Goal: Check status

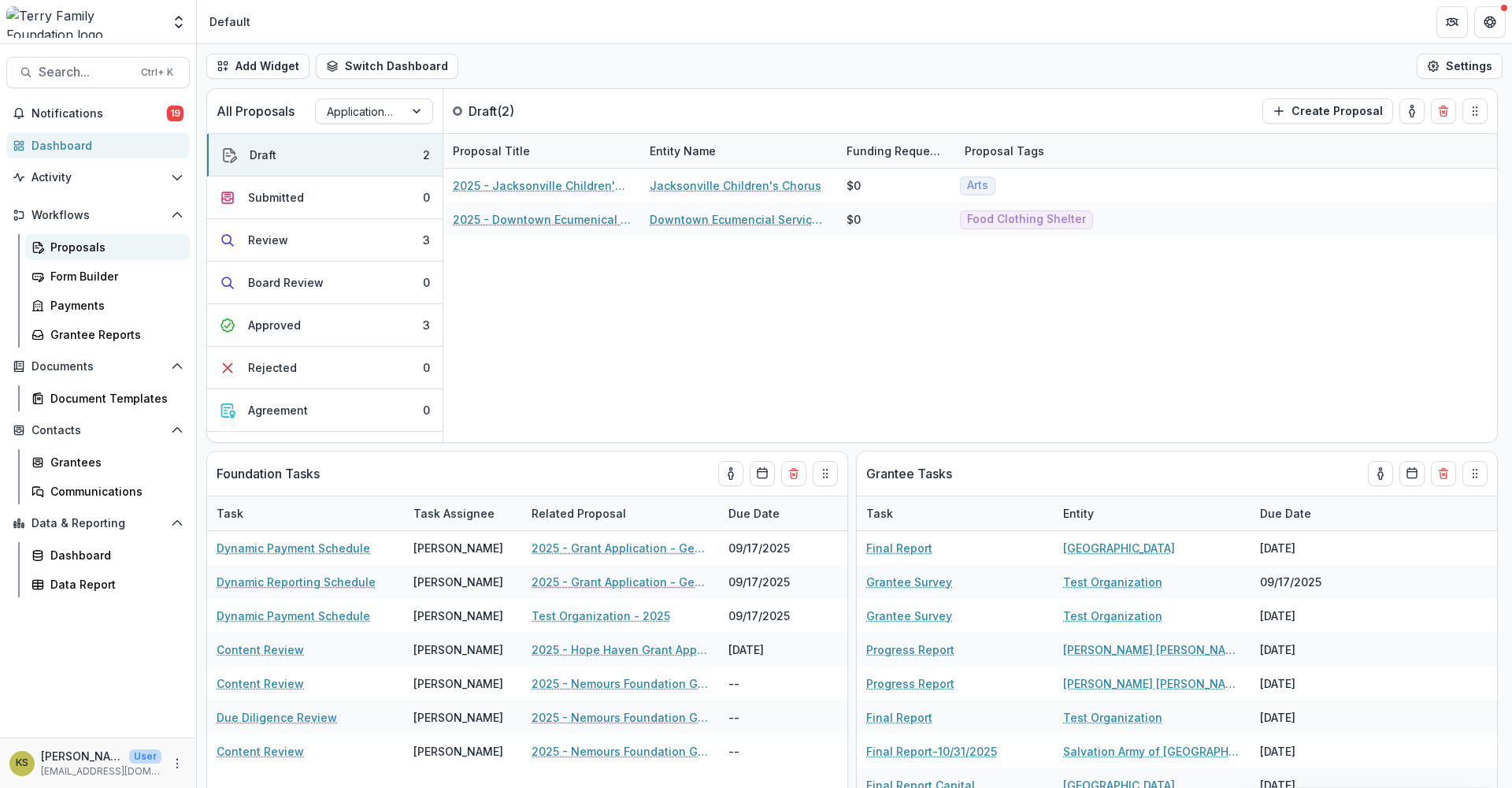
click at [87, 252] on div "Proposals" at bounding box center [114, 246] width 127 height 16
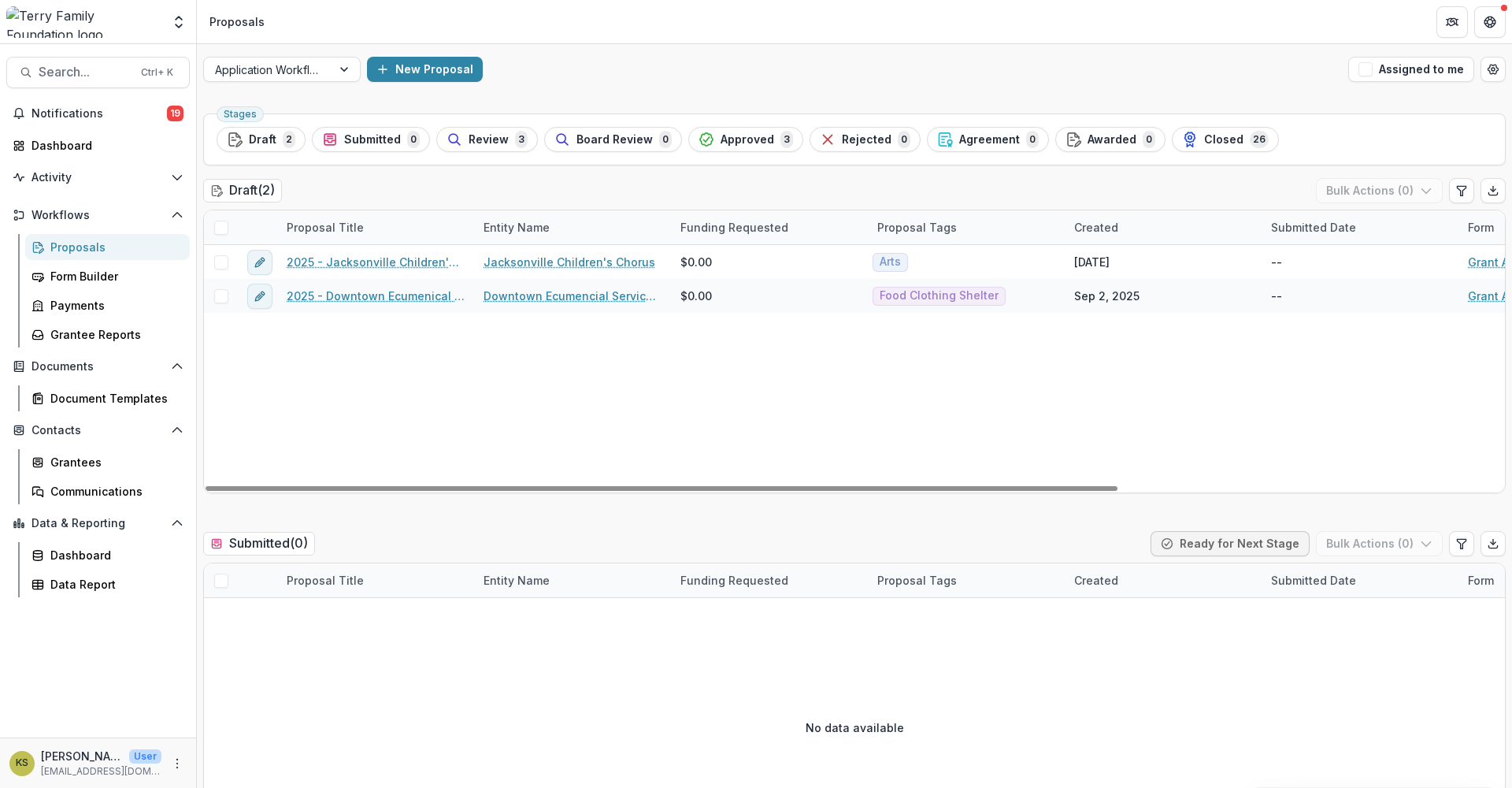
click at [74, 254] on div "Proposals" at bounding box center [114, 246] width 127 height 16
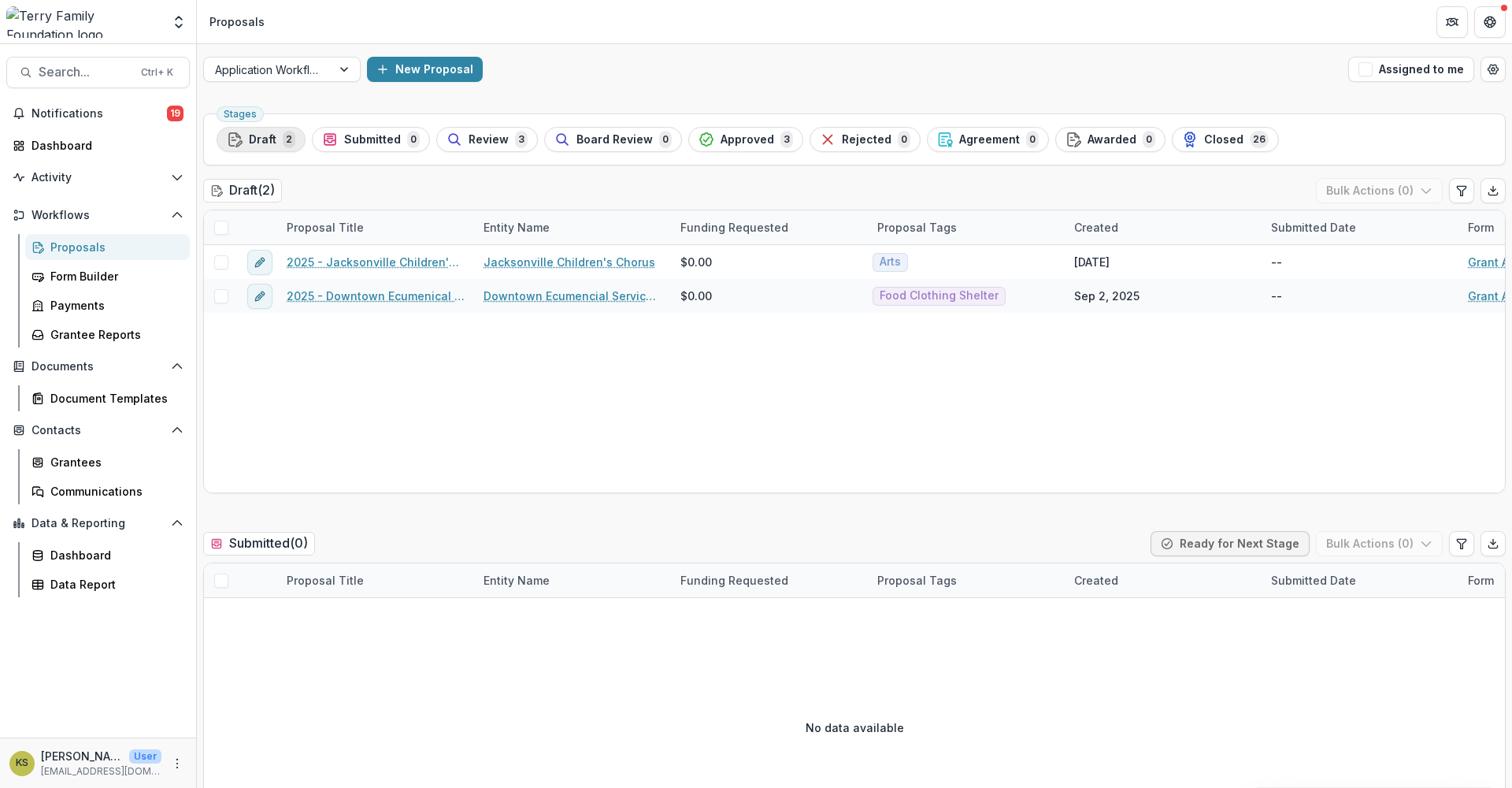
click at [243, 139] on div "Draft 2" at bounding box center [260, 140] width 68 height 17
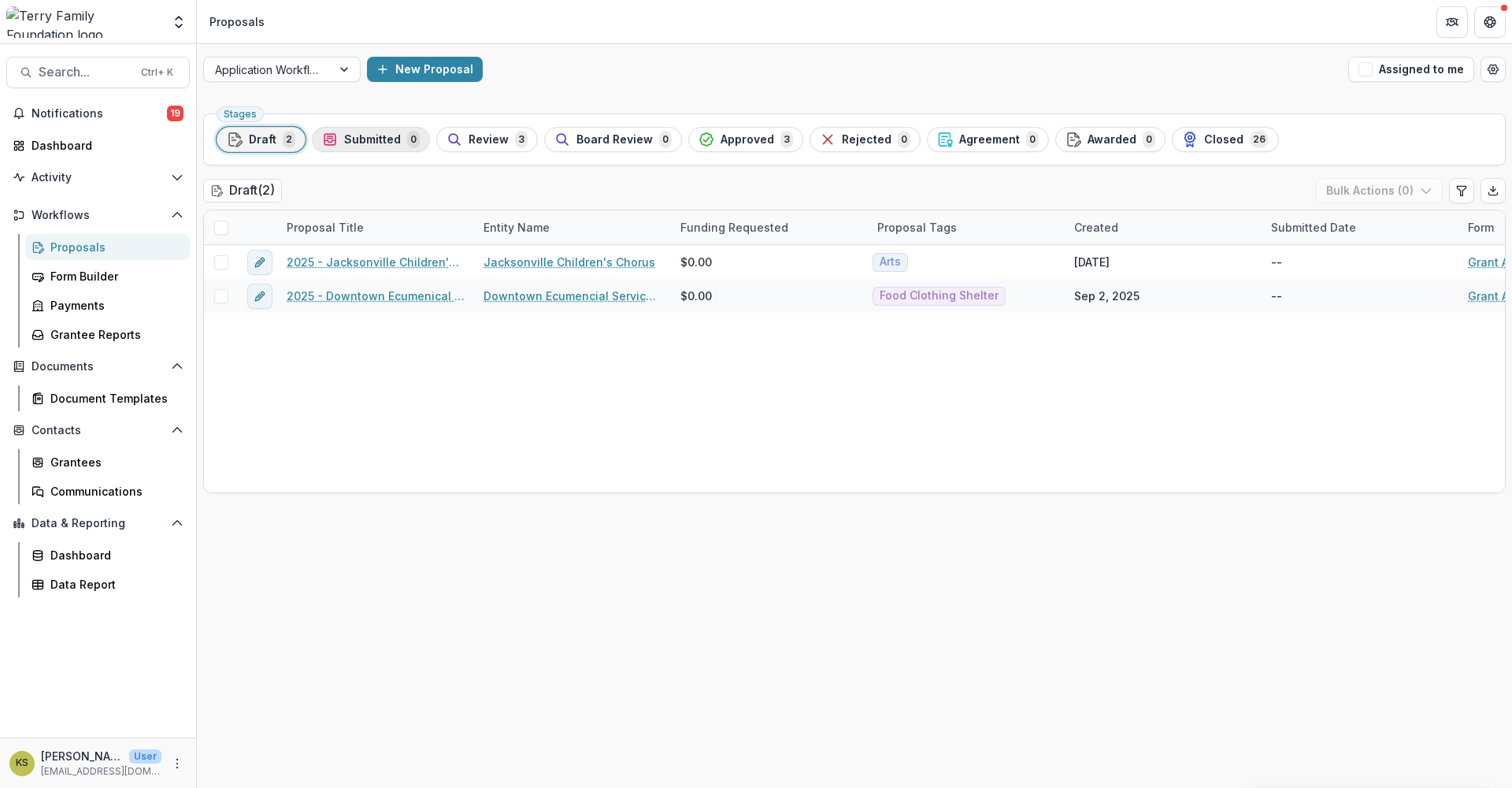
click at [364, 135] on span "Submitted" at bounding box center [372, 140] width 57 height 14
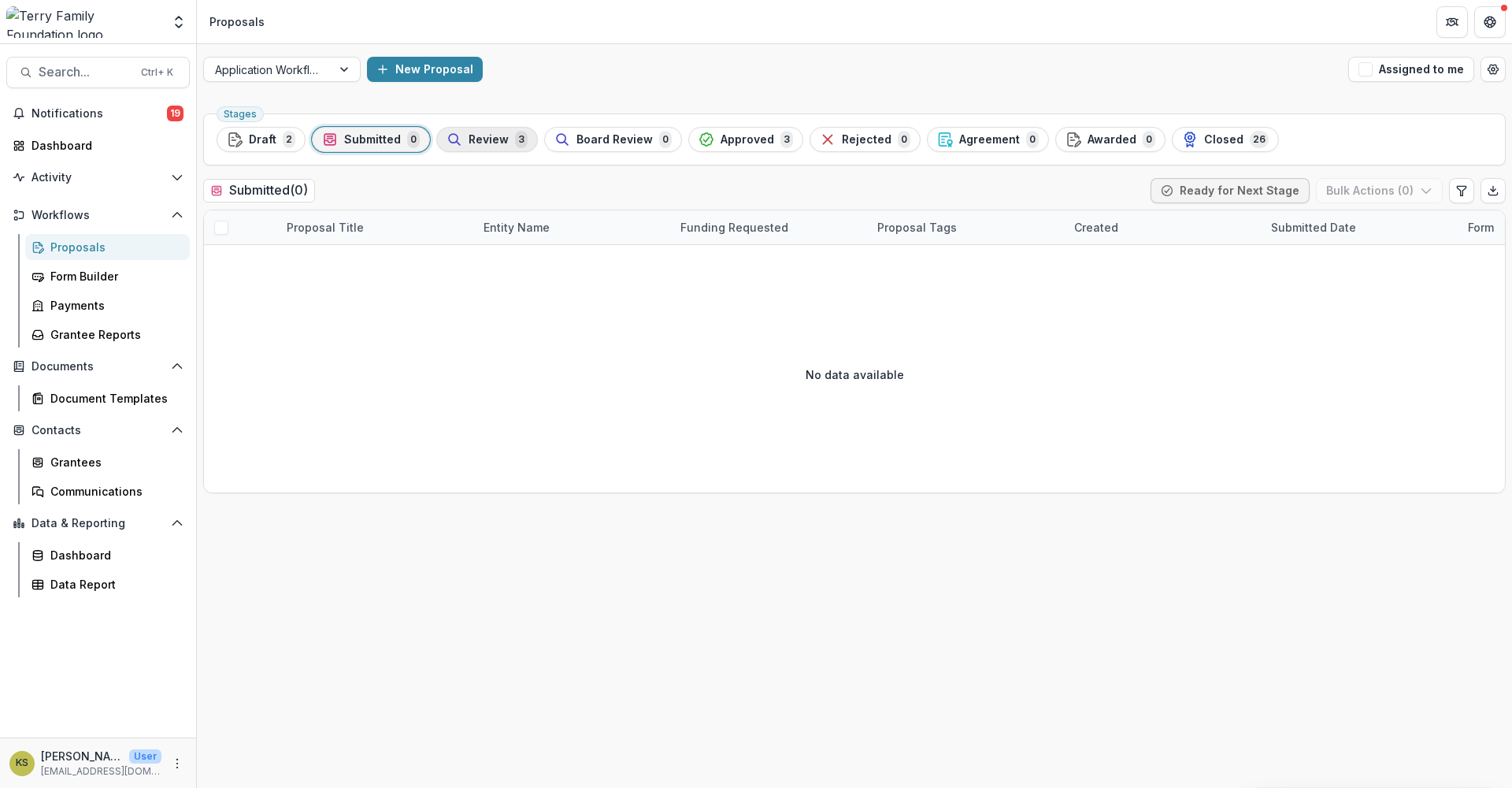
click at [469, 133] on span "Review" at bounding box center [489, 140] width 40 height 14
